Goal: Entertainment & Leisure: Browse casually

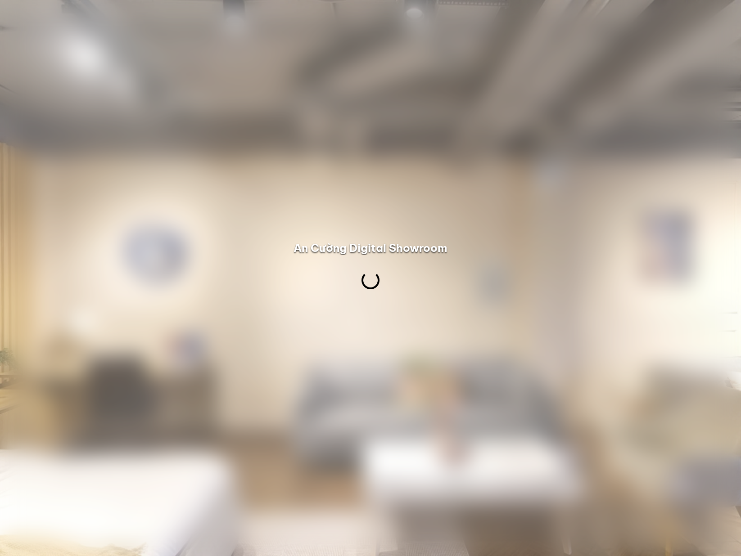
click at [741, 139] on div at bounding box center [370, 278] width 741 height 556
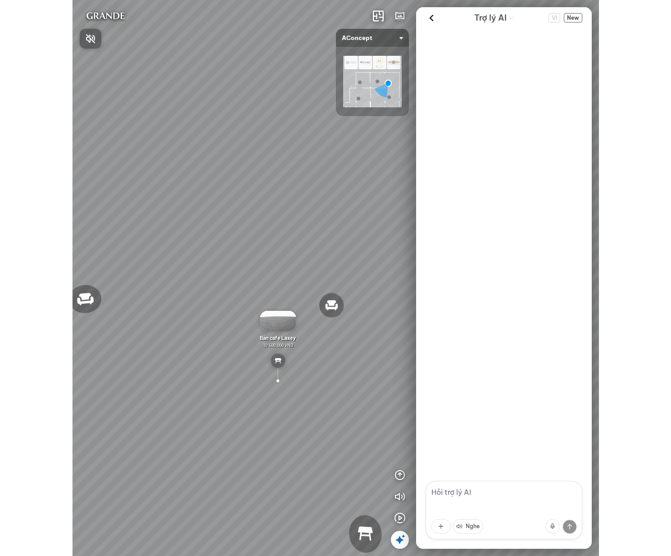
scroll to position [1321, 0]
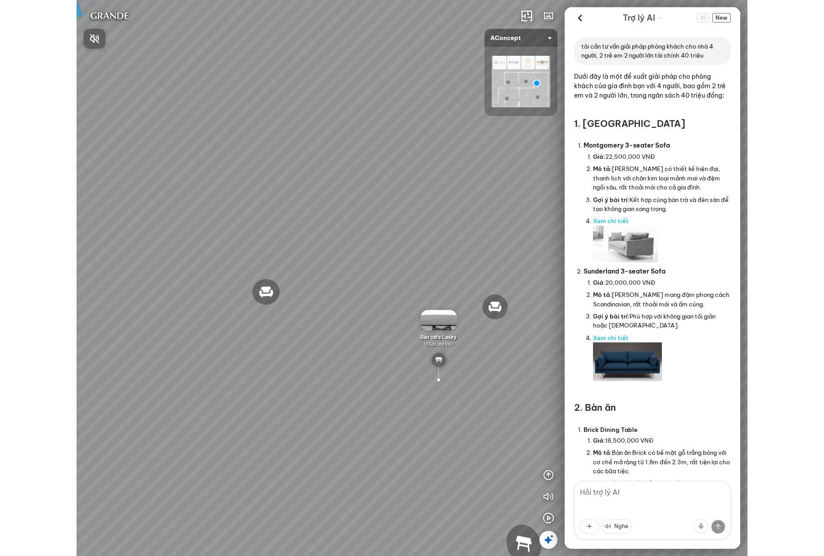
scroll to position [1321, 0]
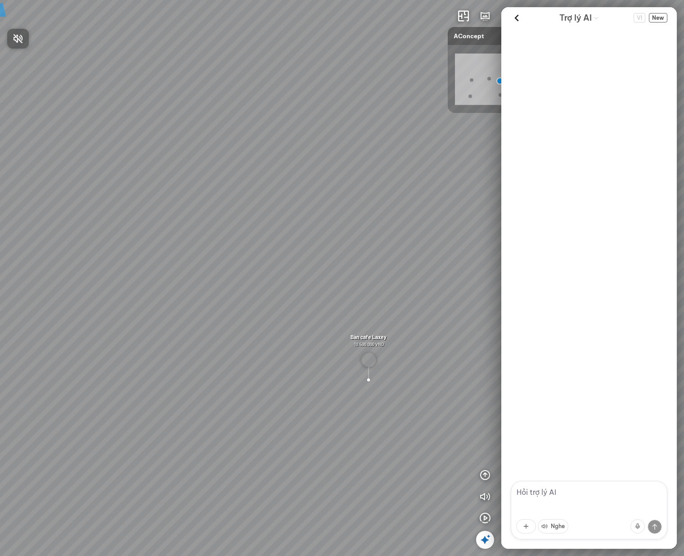
scroll to position [1321, 0]
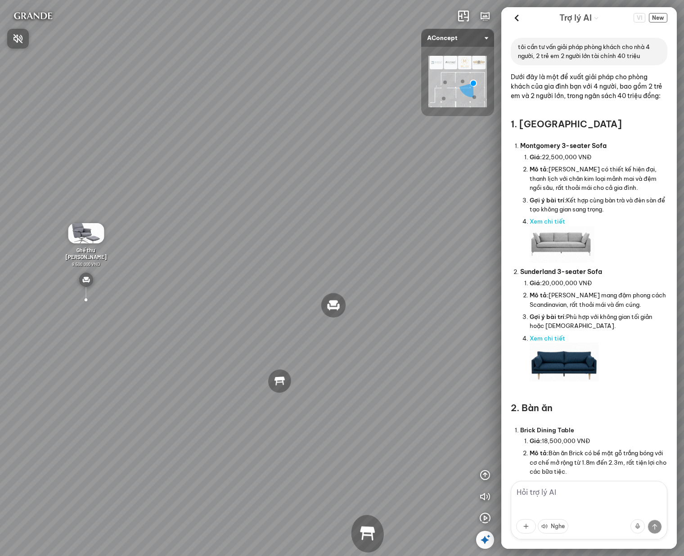
scroll to position [1321, 0]
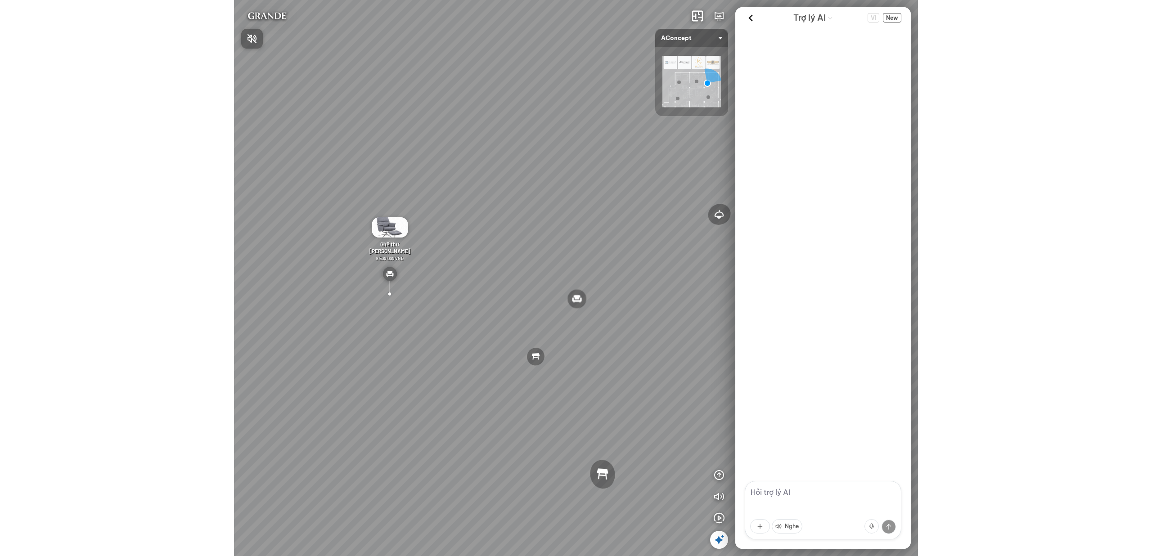
scroll to position [1321, 0]
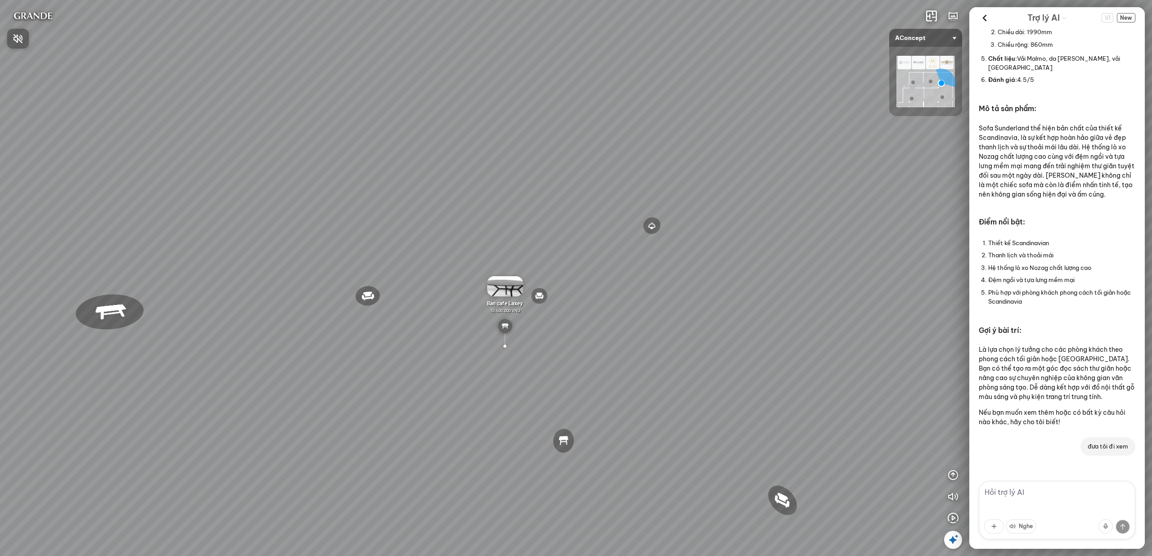
drag, startPoint x: 768, startPoint y: 260, endPoint x: 907, endPoint y: 226, distance: 143.2
click at [684, 226] on div at bounding box center [576, 278] width 1152 height 556
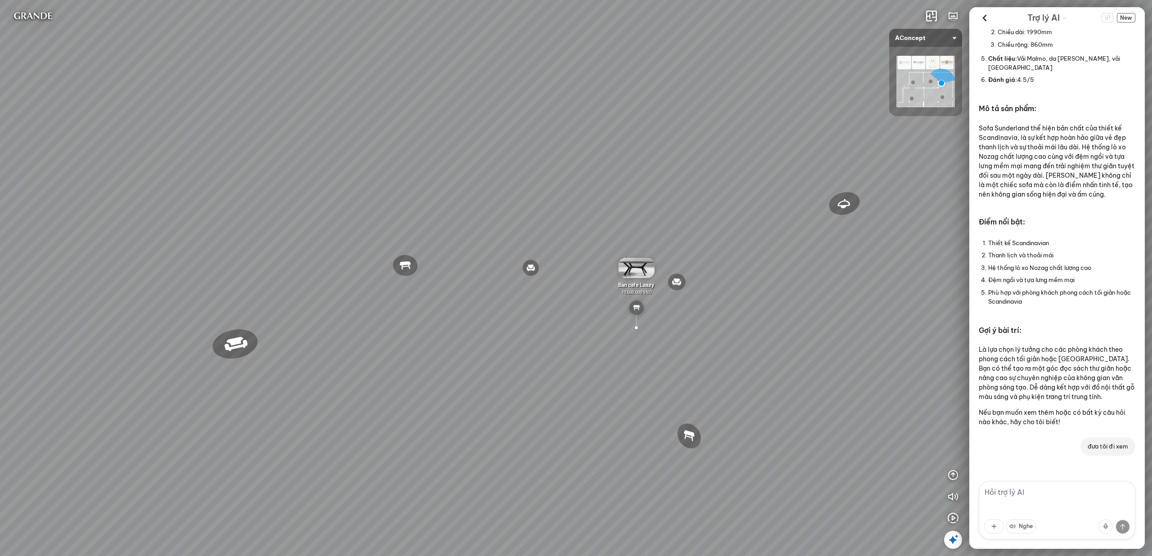
drag, startPoint x: 752, startPoint y: 241, endPoint x: 836, endPoint y: 231, distance: 84.8
click at [684, 231] on div "Đèn trần Reno 5.300.000 VND Giường ngủ Palima 19.000.000 VND Ghế thư giãn Nanna…" at bounding box center [576, 278] width 1152 height 556
drag, startPoint x: 286, startPoint y: 263, endPoint x: 658, endPoint y: 218, distance: 374.5
click at [661, 218] on div "Đèn trần Reno 5.300.000 VND Giường ngủ Palima 19.000.000 VND Ghế thư giãn Nanna…" at bounding box center [576, 278] width 1152 height 556
drag, startPoint x: 646, startPoint y: 219, endPoint x: 348, endPoint y: 247, distance: 300.2
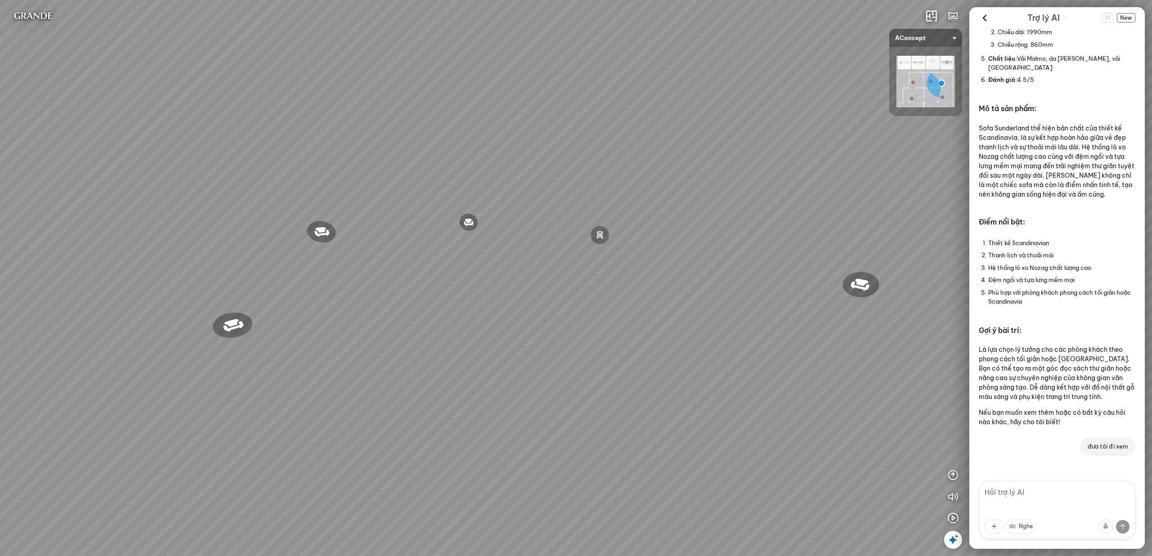
click at [365, 248] on div "Đèn trần Reno 5.300.000 VND Giường ngủ Palima 19.000.000 VND Ghế thư giãn Nanna…" at bounding box center [576, 278] width 1152 height 556
drag, startPoint x: 652, startPoint y: 213, endPoint x: 414, endPoint y: 302, distance: 253.8
click at [501, 272] on div "Đèn trần Reno 5.300.000 VND Giường ngủ Palima 19.000.000 VND Ghế thư giãn Nanna…" at bounding box center [576, 278] width 1152 height 556
drag, startPoint x: 547, startPoint y: 217, endPoint x: 645, endPoint y: 6, distance: 232.0
click at [581, 137] on div "Đèn trần Reno 5.300.000 VND Giường ngủ Palima 19.000.000 VND Ghế thư giãn Nanna…" at bounding box center [576, 278] width 1152 height 556
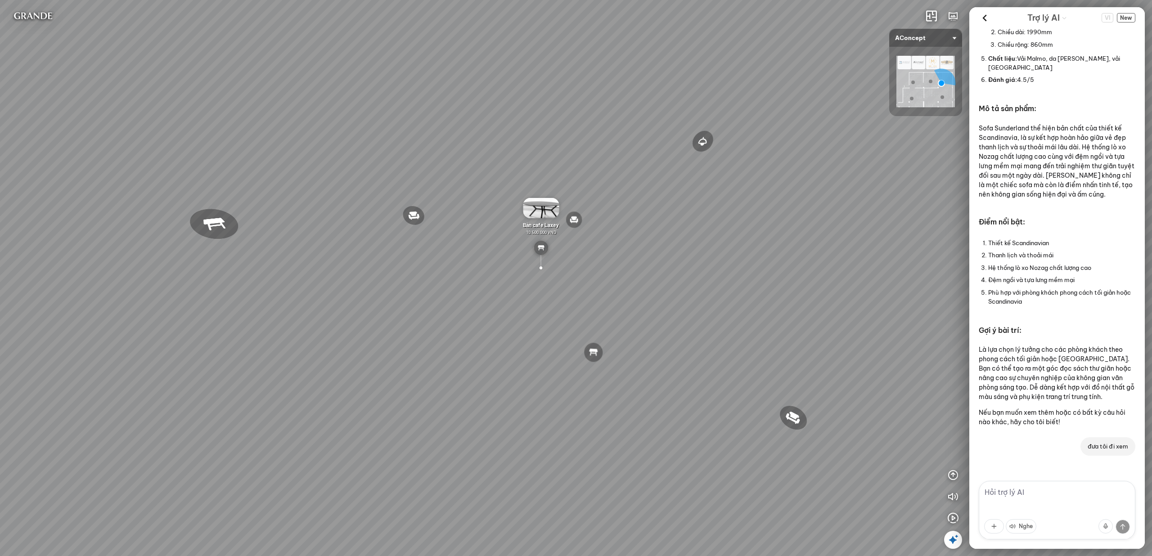
drag, startPoint x: 637, startPoint y: 180, endPoint x: 564, endPoint y: 176, distance: 73.9
click at [564, 176] on div "Đèn trần Reno 5.300.000 VND Giường ngủ Palima 19.000.000 VND Ghế thư giãn Nanna…" at bounding box center [576, 278] width 1152 height 556
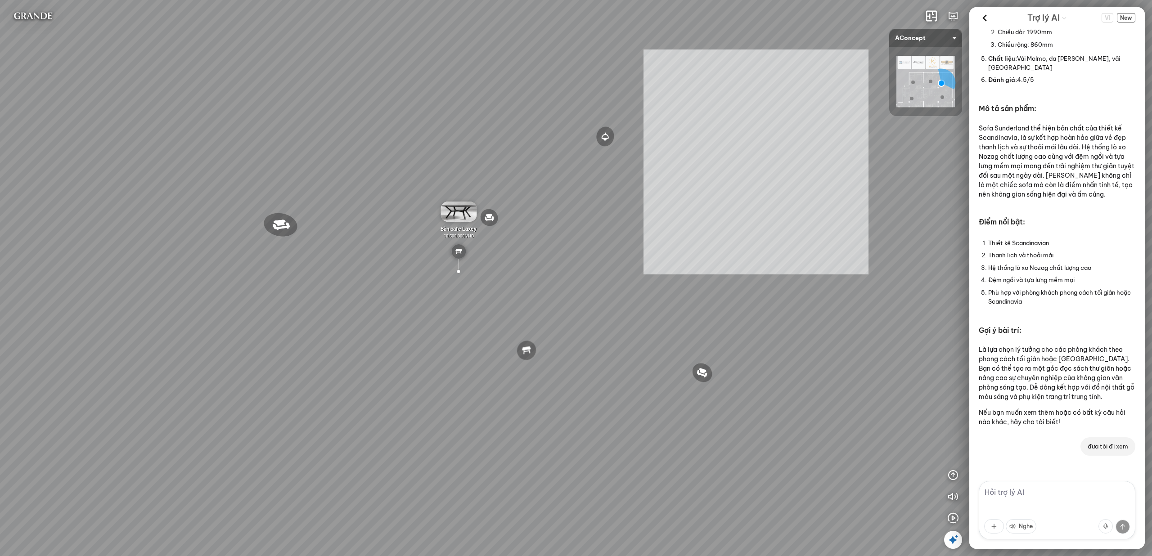
click at [684, 163] on div "Đèn trần Reno 5.300.000 VND Giường ngủ Palima 19.000.000 VND Ghế thư giãn Nanna…" at bounding box center [576, 278] width 1152 height 556
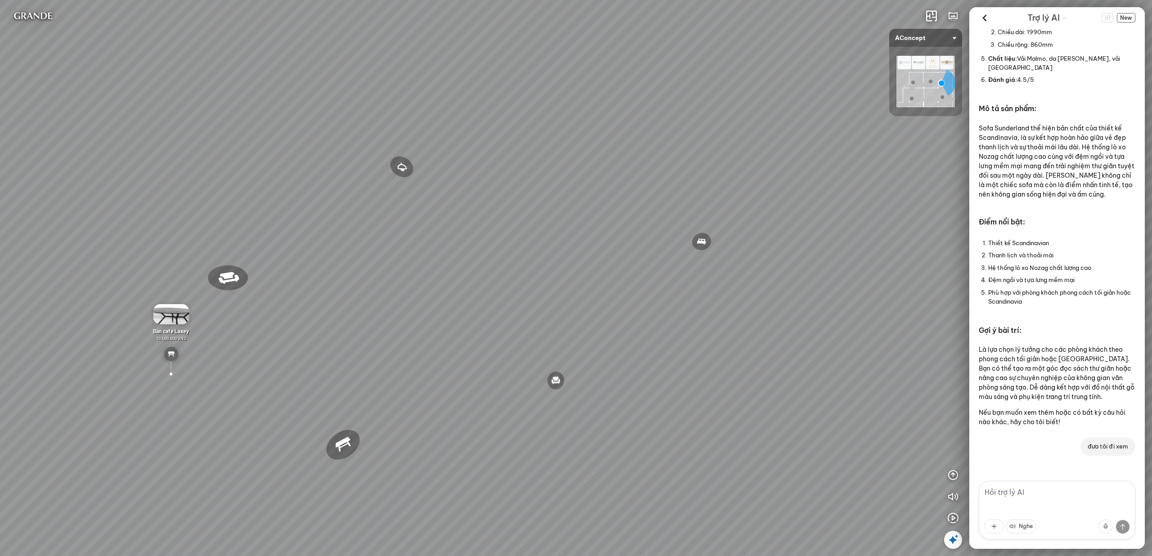
click at [542, 213] on div "Đèn trần Reno 5.300.000 VND Giường ngủ Palima 19.000.000 VND Ghế thư giãn Nanna…" at bounding box center [576, 278] width 1152 height 556
drag, startPoint x: 763, startPoint y: 240, endPoint x: 662, endPoint y: 243, distance: 101.8
click at [662, 243] on div "Đèn trần Reno 5.300.000 VND Giường ngủ Palima 19.000.000 VND Ghế thư giãn Nanna…" at bounding box center [576, 278] width 1152 height 556
drag, startPoint x: 720, startPoint y: 353, endPoint x: 475, endPoint y: 309, distance: 249.3
click at [600, 335] on div "Đèn trần Reno 5.300.000 VND Giường ngủ Palima 19.000.000 VND Ghế thư giãn Nanna…" at bounding box center [576, 278] width 1152 height 556
